Goal: Information Seeking & Learning: Learn about a topic

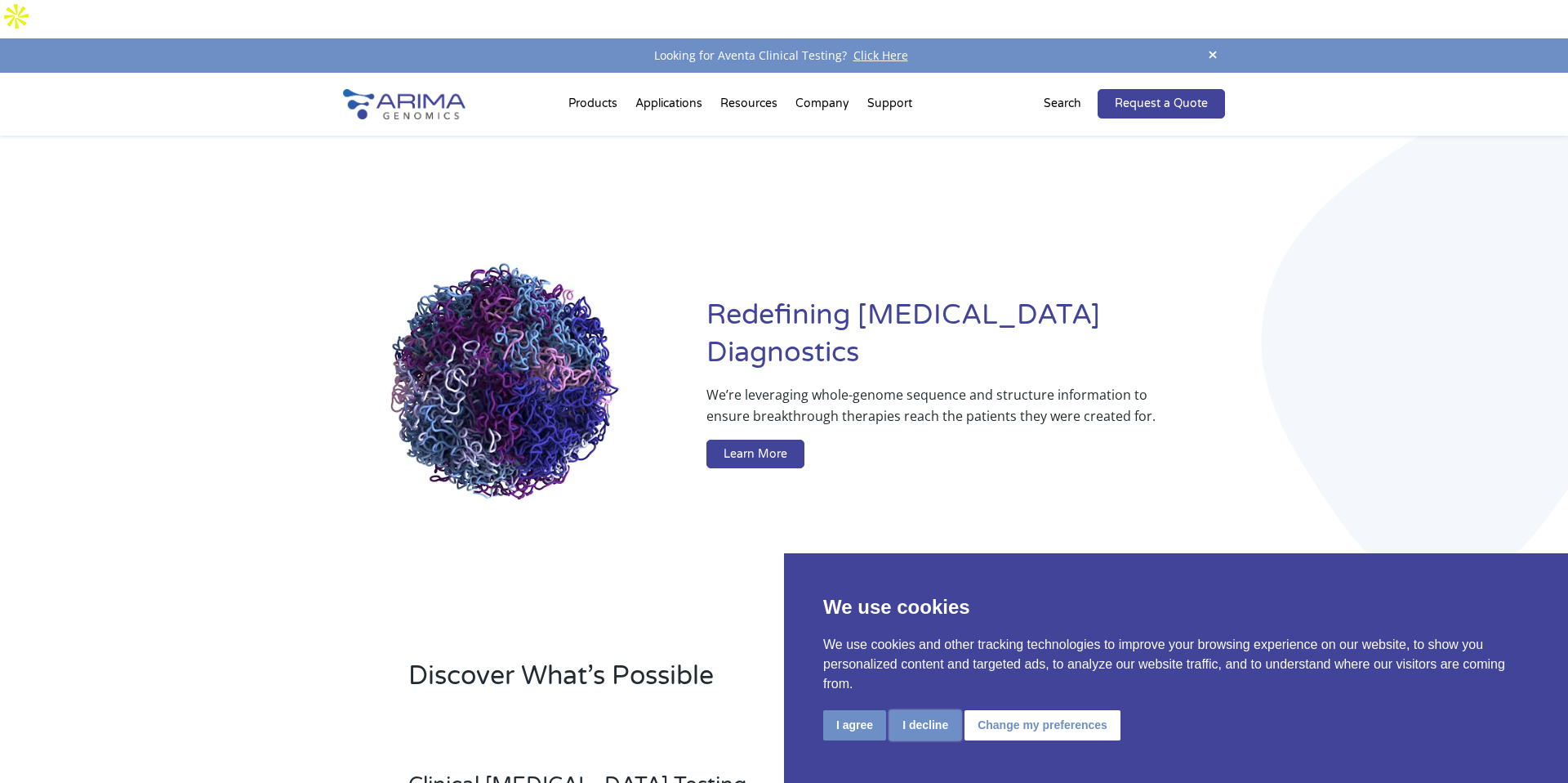
click at [943, 729] on button "I decline" at bounding box center [925, 725] width 72 height 30
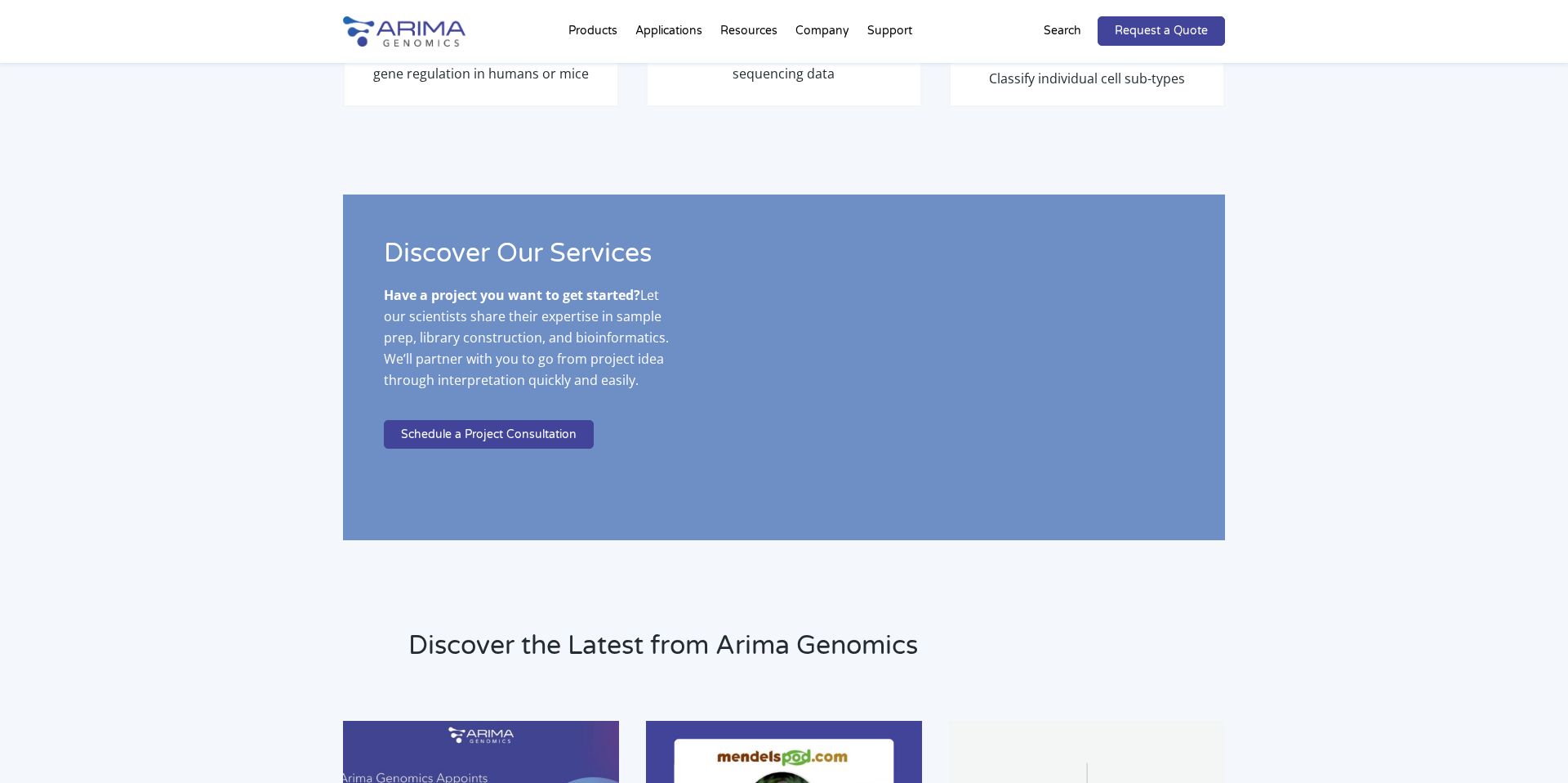
scroll to position [2966, 0]
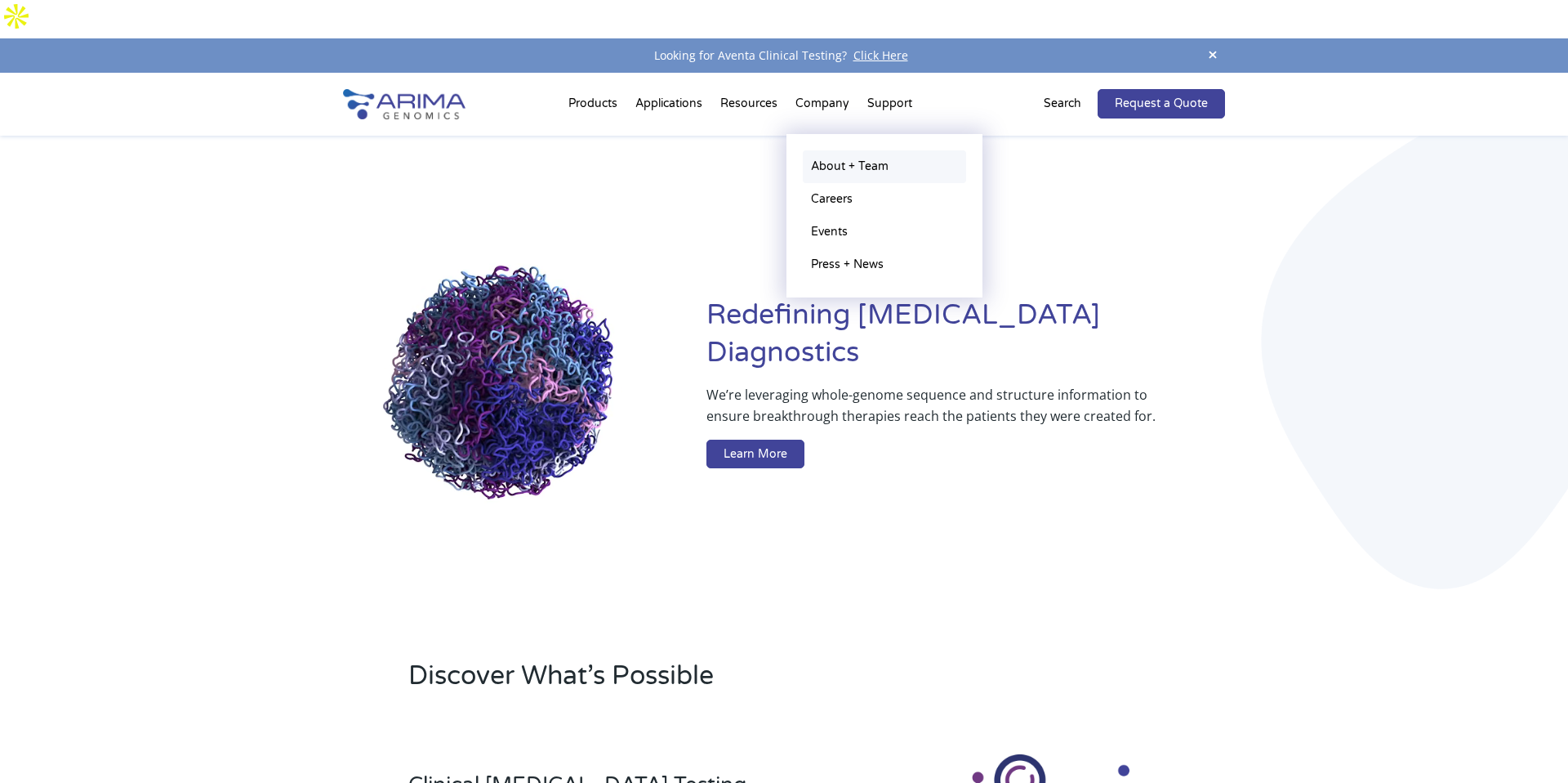
click at [819, 150] on link "About + Team" at bounding box center [884, 166] width 163 height 33
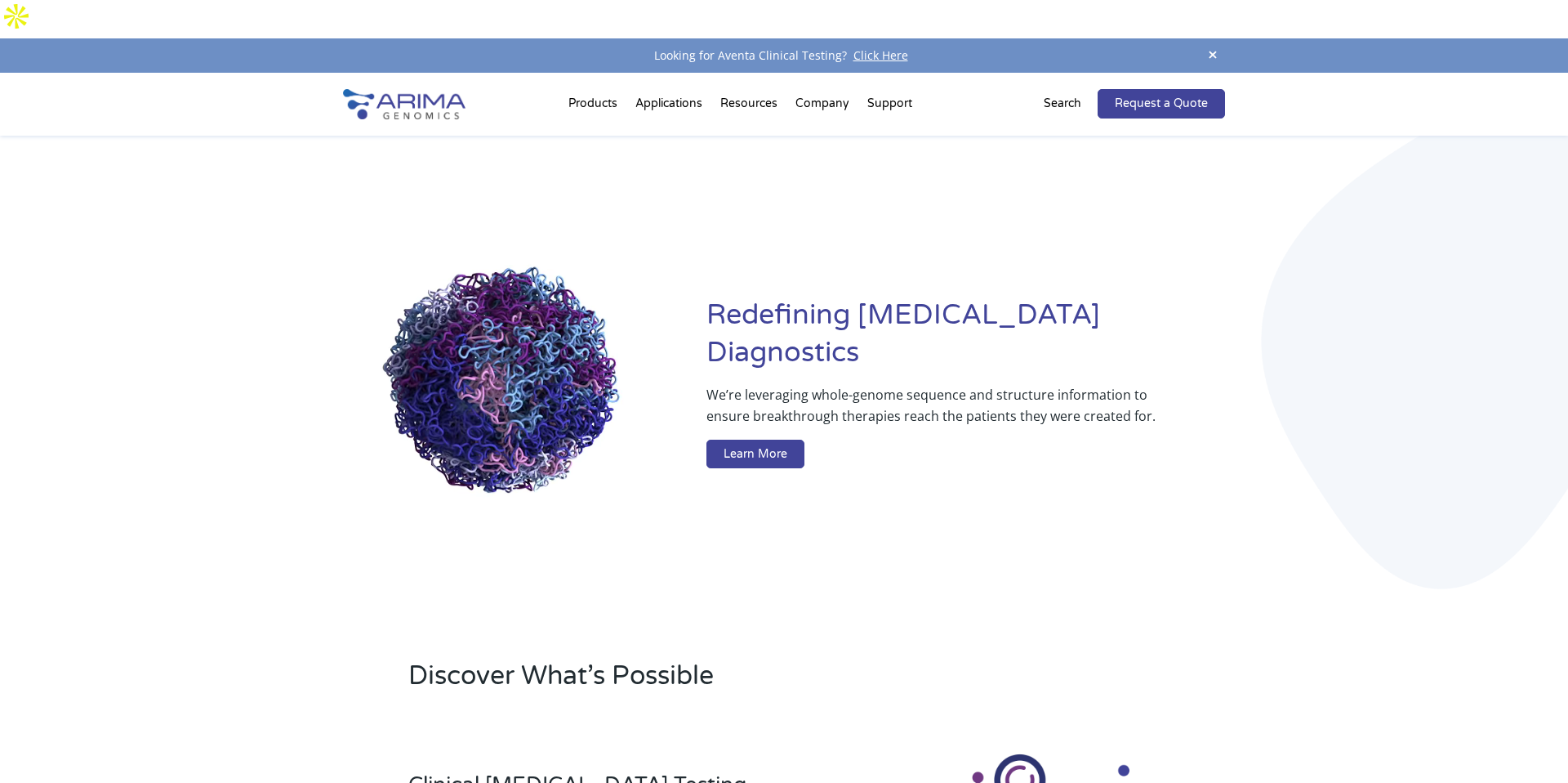
click at [920, 567] on div "Redefining [MEDICAL_DATA] Diagnostics We’re leveraging whole-genome sequence an…" at bounding box center [784, 385] width 882 height 501
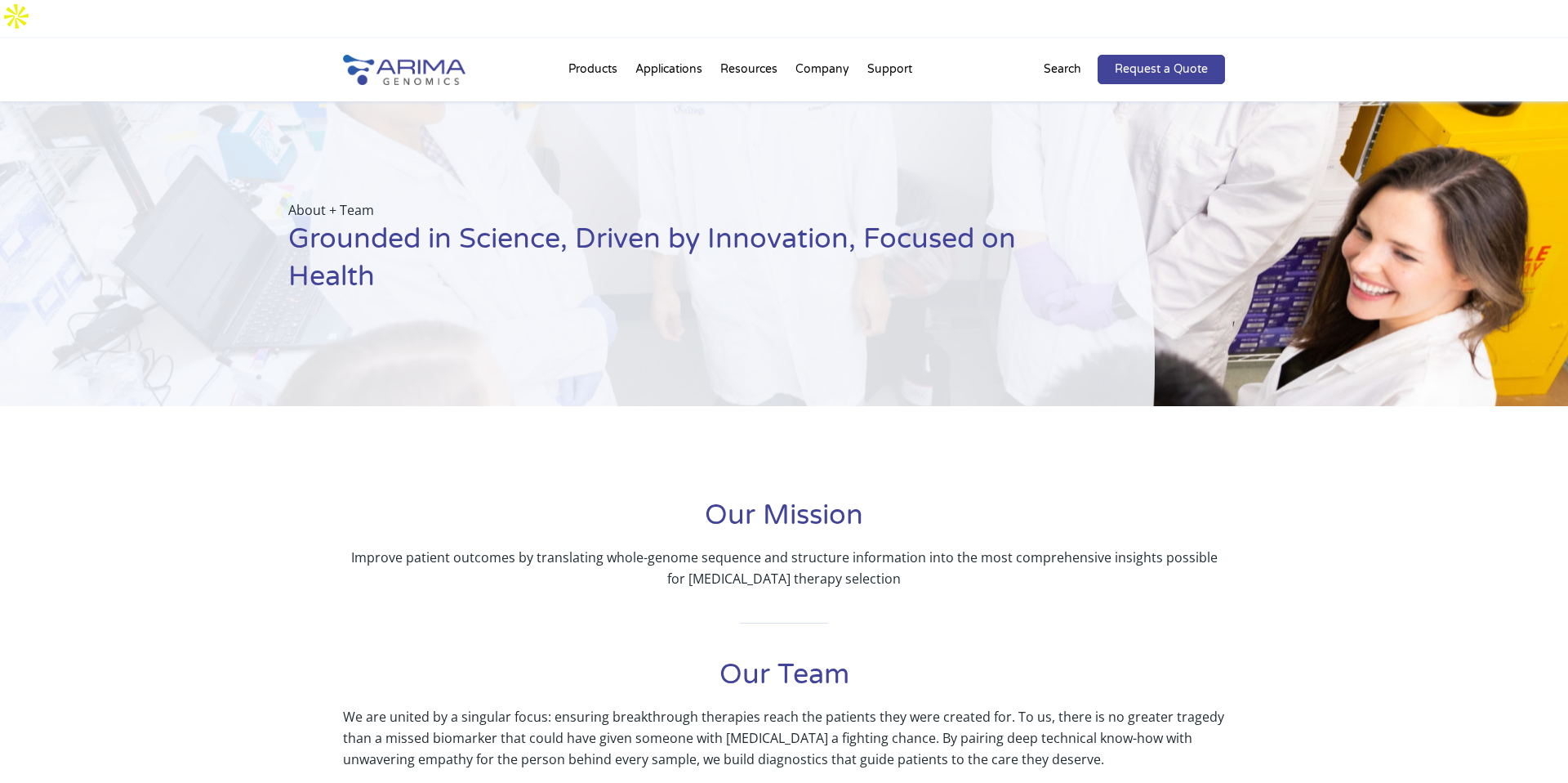
scroll to position [2, 0]
